Goal: Navigation & Orientation: Find specific page/section

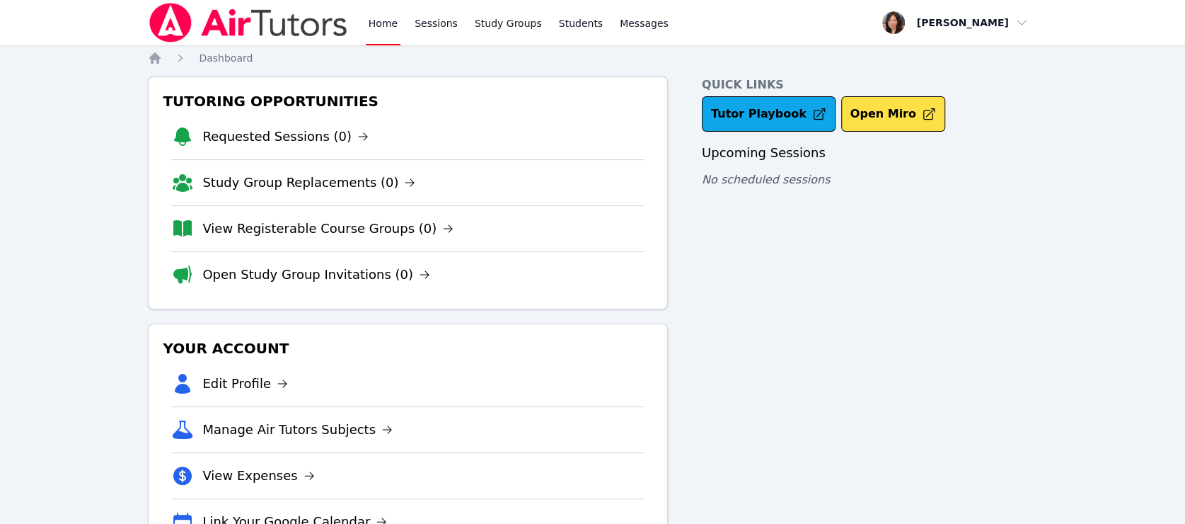
click at [384, 21] on link "Home" at bounding box center [383, 22] width 35 height 45
click at [447, 25] on link "Sessions" at bounding box center [436, 22] width 49 height 45
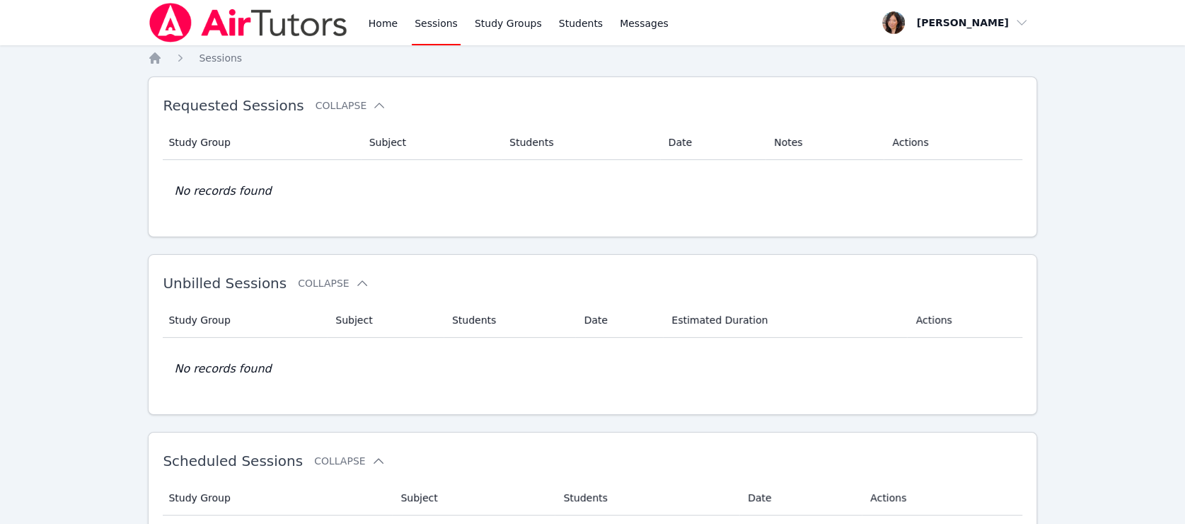
click at [447, 25] on link "Sessions" at bounding box center [436, 22] width 49 height 45
click at [373, 26] on link "Home" at bounding box center [383, 22] width 35 height 45
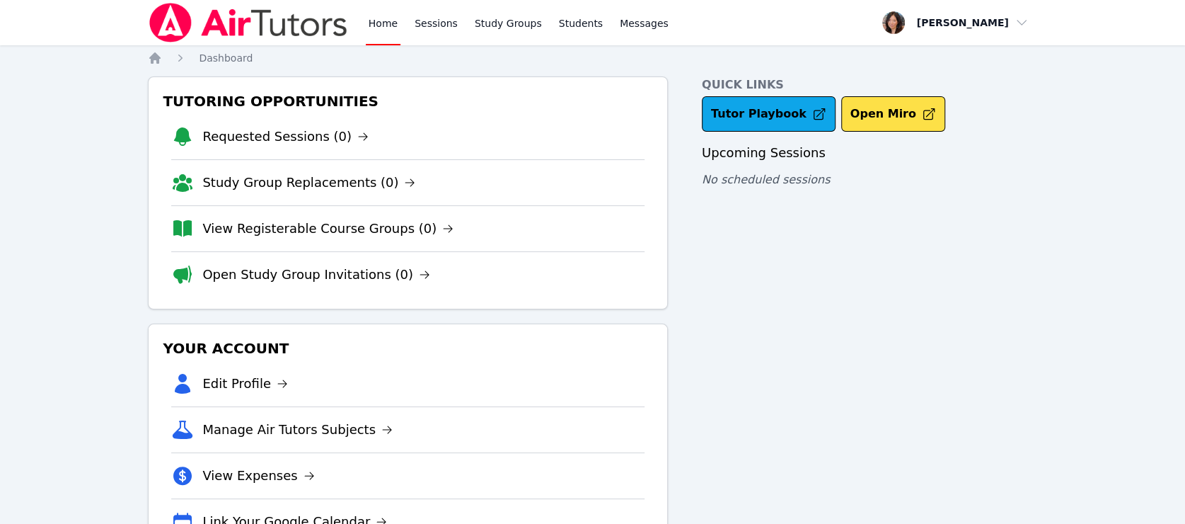
click at [385, 24] on link "Home" at bounding box center [383, 22] width 35 height 45
click at [438, 27] on link "Sessions" at bounding box center [436, 22] width 49 height 45
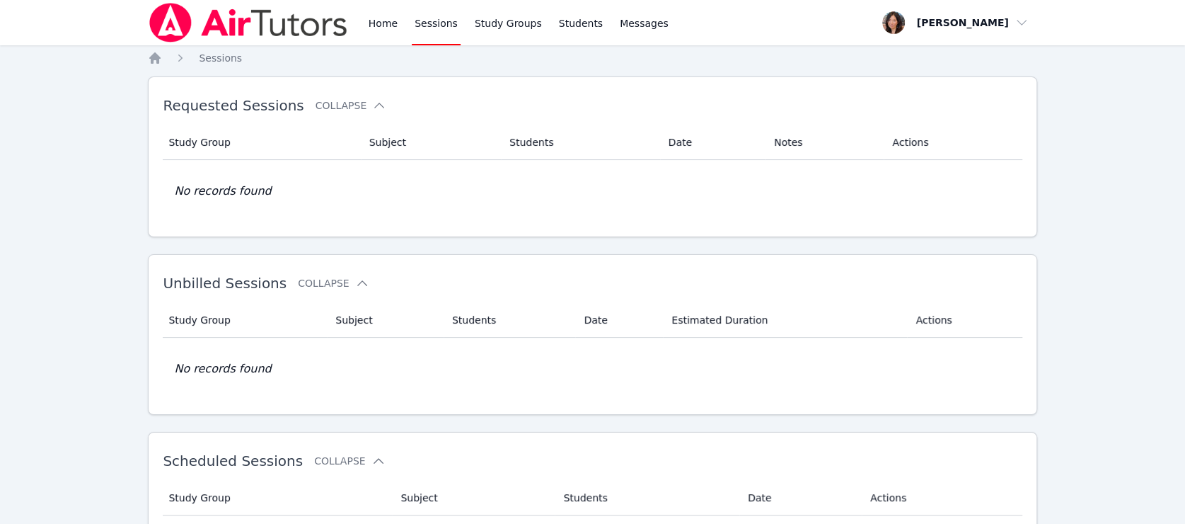
click at [438, 27] on link "Sessions" at bounding box center [436, 22] width 49 height 45
click at [394, 27] on link "Home" at bounding box center [383, 22] width 35 height 45
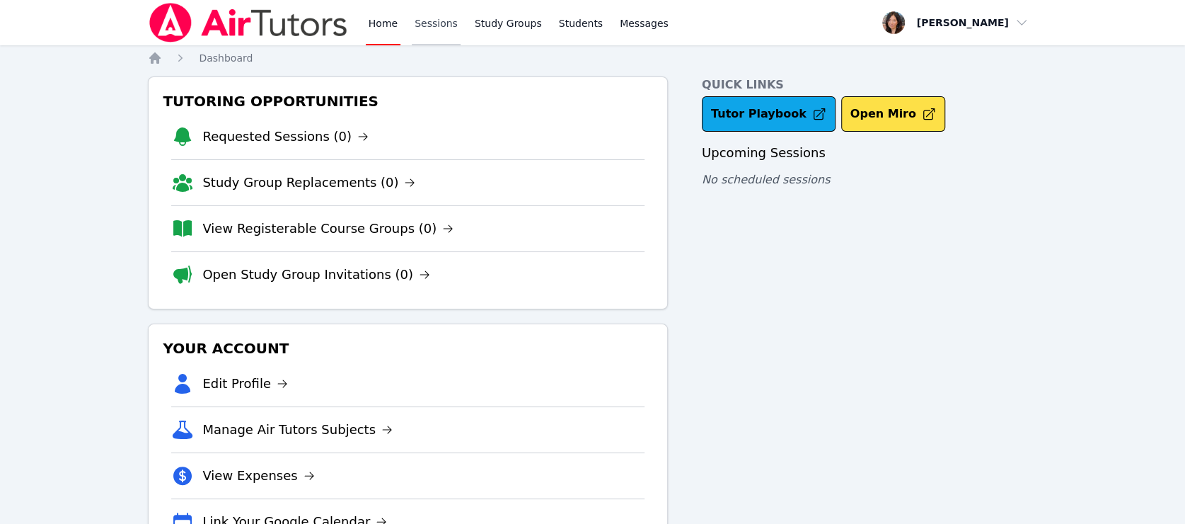
click at [437, 30] on link "Sessions" at bounding box center [436, 22] width 49 height 45
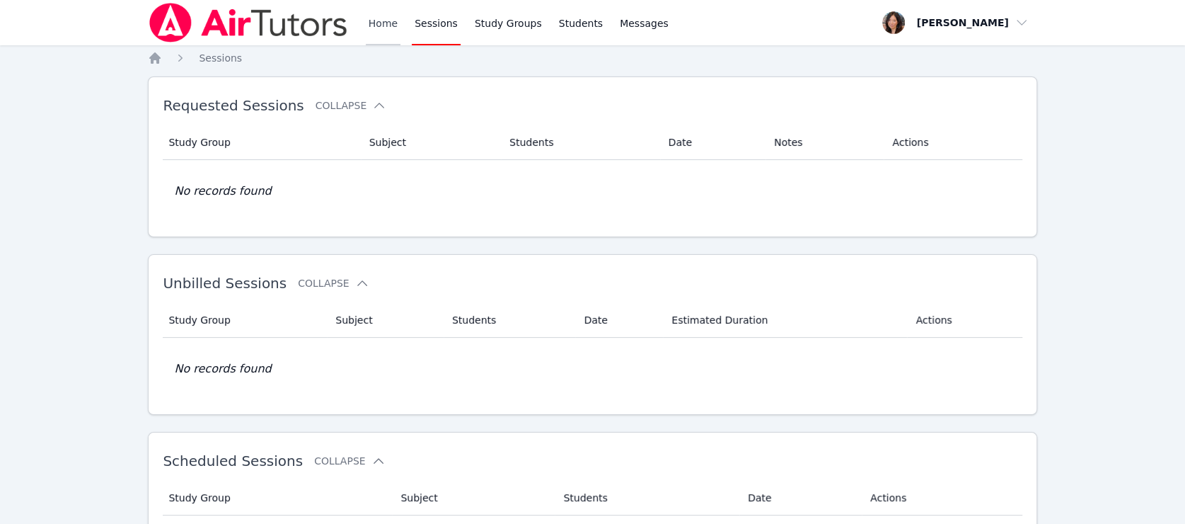
click at [374, 28] on link "Home" at bounding box center [383, 22] width 35 height 45
